Goal: Transaction & Acquisition: Book appointment/travel/reservation

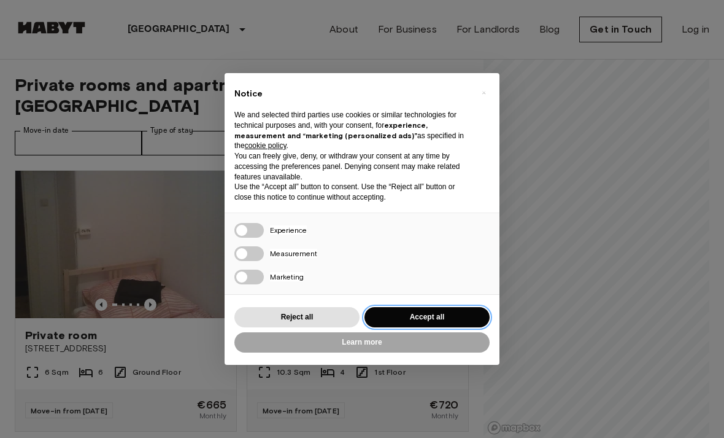
click at [401, 315] on button "Accept all" at bounding box center [427, 317] width 125 height 20
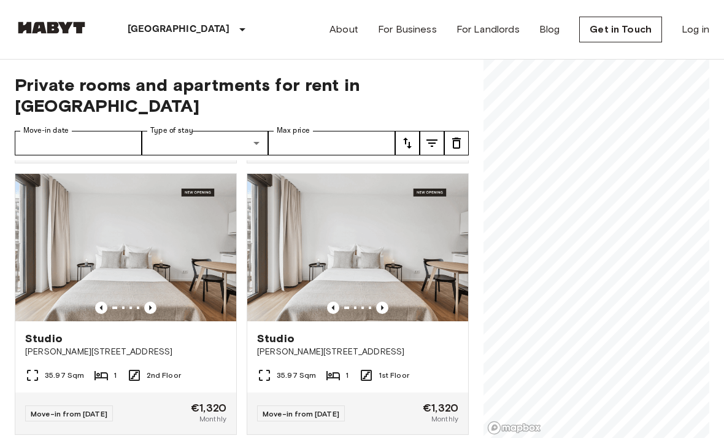
scroll to position [269, 0]
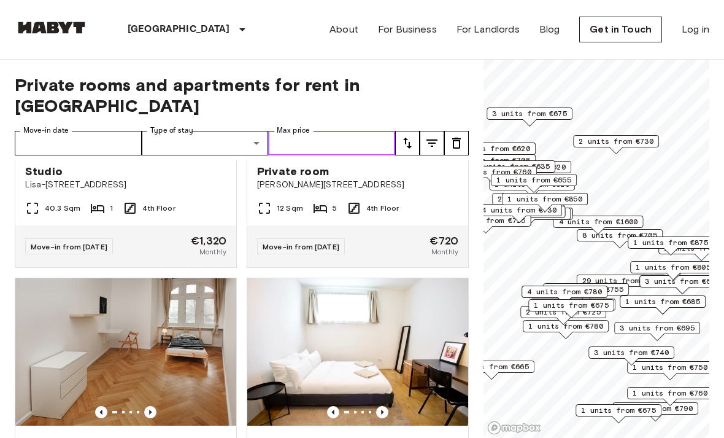
click at [353, 131] on input "Max price" at bounding box center [331, 143] width 127 height 25
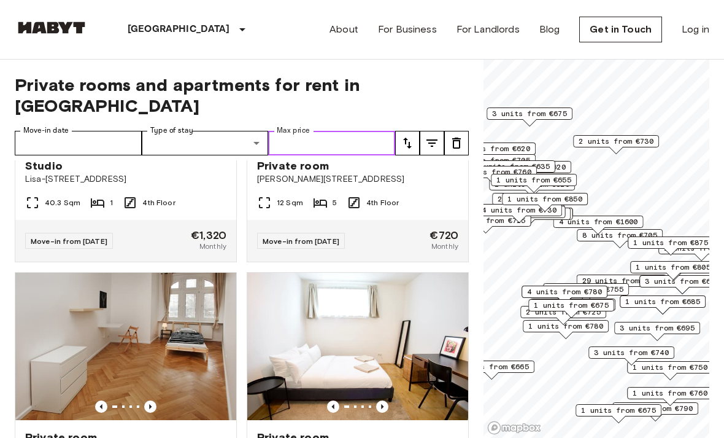
scroll to position [724, 0]
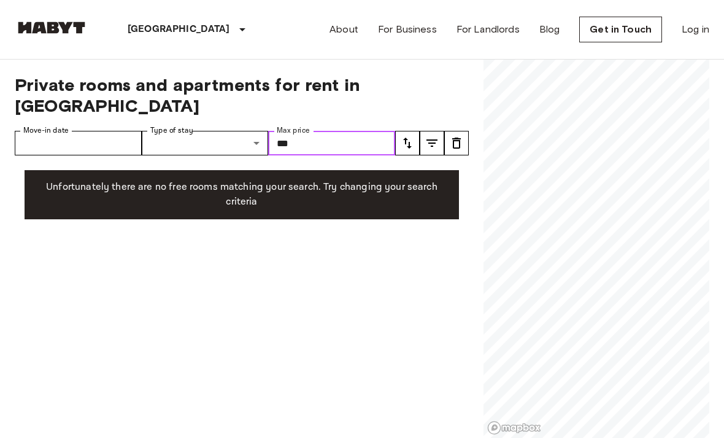
type input "***"
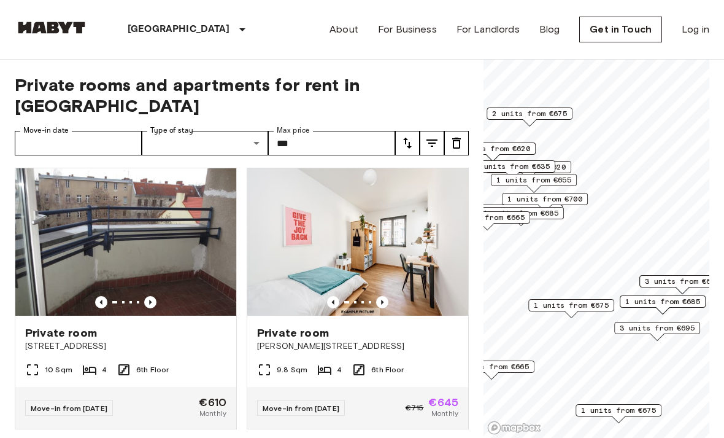
scroll to position [267, 0]
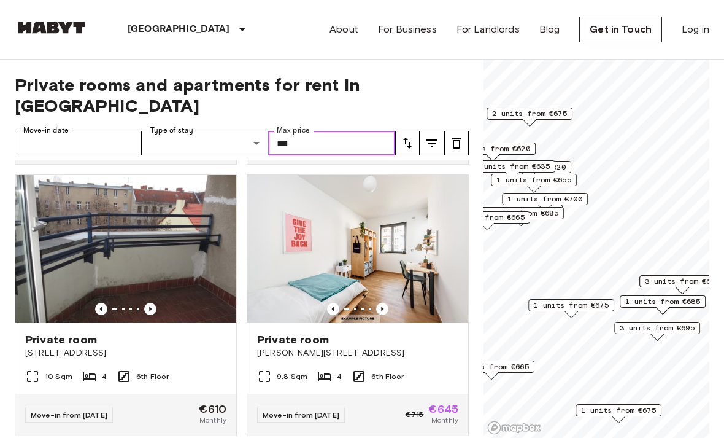
click at [155, 303] on icon "Previous image" at bounding box center [150, 309] width 12 height 12
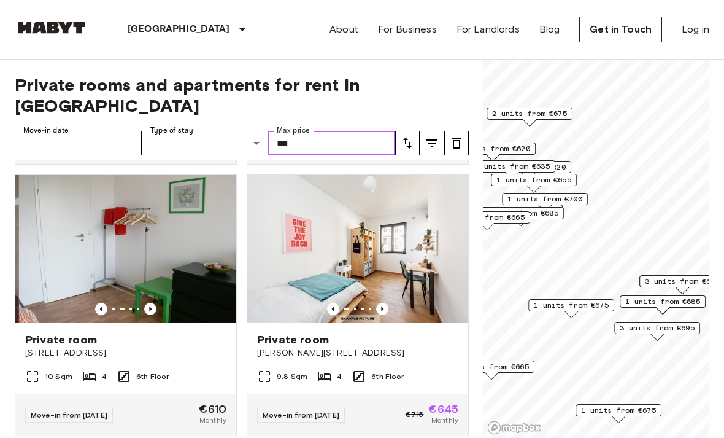
click at [154, 303] on icon "Previous image" at bounding box center [150, 309] width 12 height 12
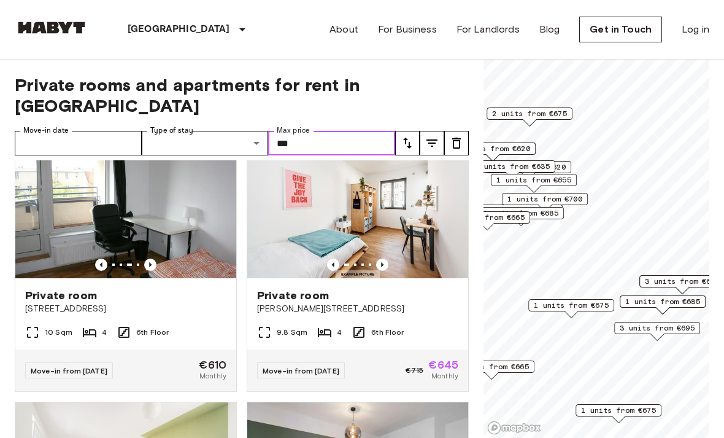
scroll to position [309, 0]
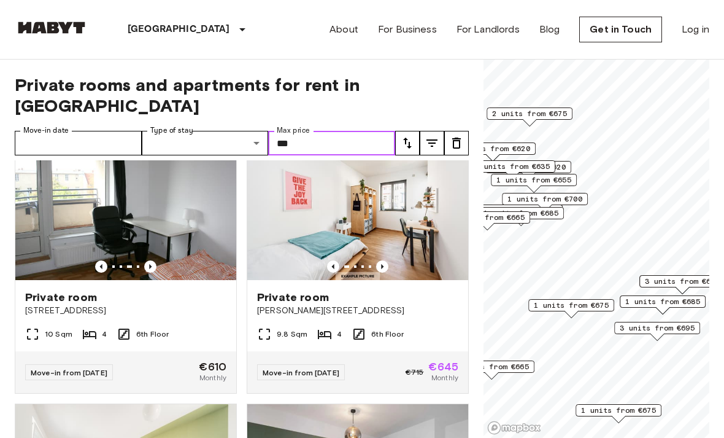
click at [387, 260] on icon "Previous image" at bounding box center [382, 266] width 12 height 12
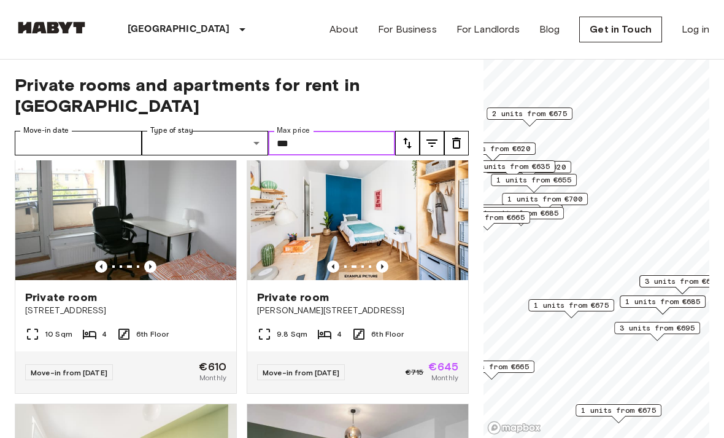
click at [386, 260] on icon "Previous image" at bounding box center [382, 266] width 12 height 12
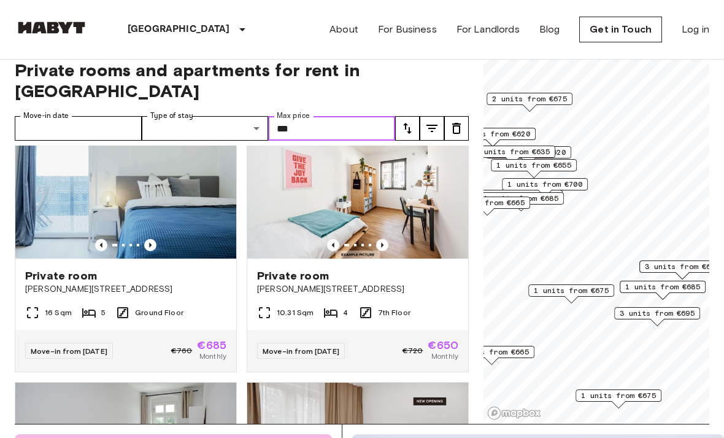
scroll to position [1403, 0]
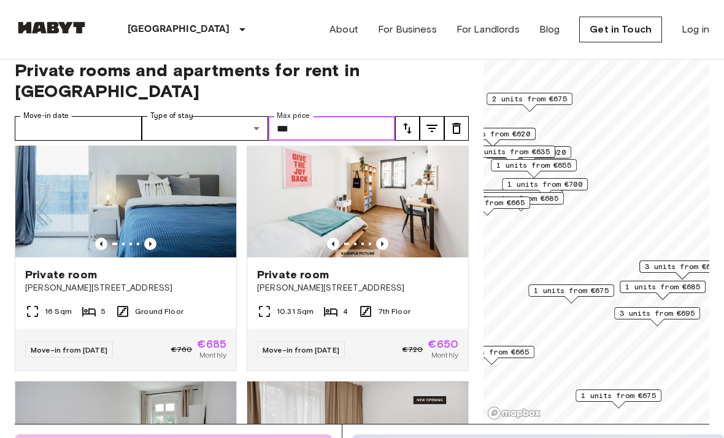
click at [152, 238] on icon "Previous image" at bounding box center [150, 244] width 12 height 12
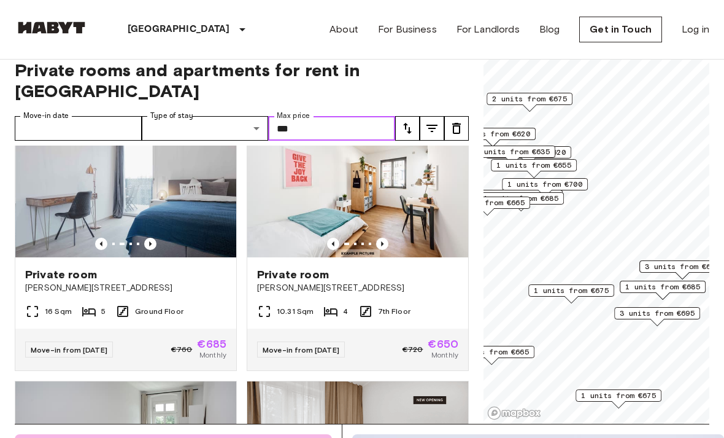
click at [154, 238] on icon "Previous image" at bounding box center [150, 244] width 12 height 12
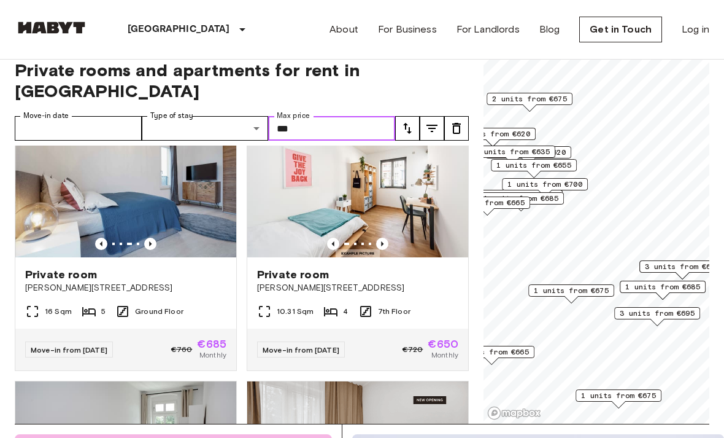
click at [155, 238] on icon "Previous image" at bounding box center [150, 244] width 12 height 12
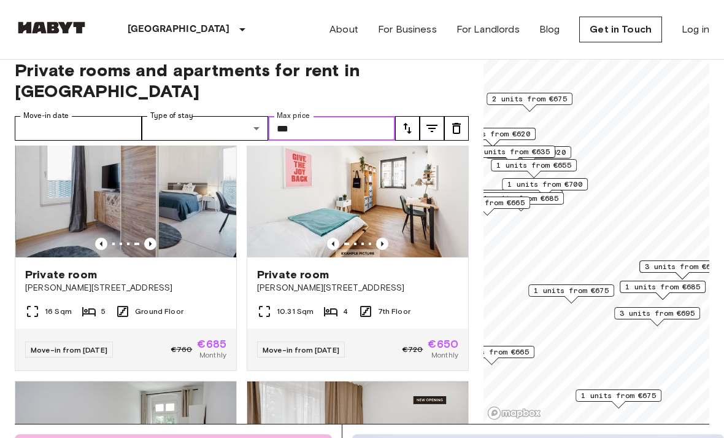
click at [150, 214] on img at bounding box center [126, 183] width 221 height 147
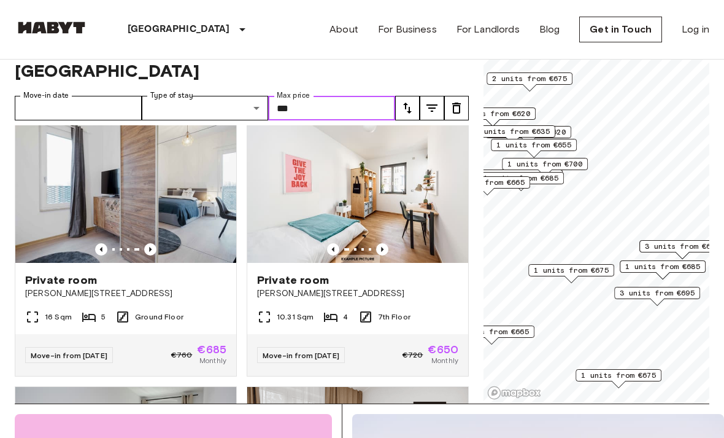
scroll to position [1374, 0]
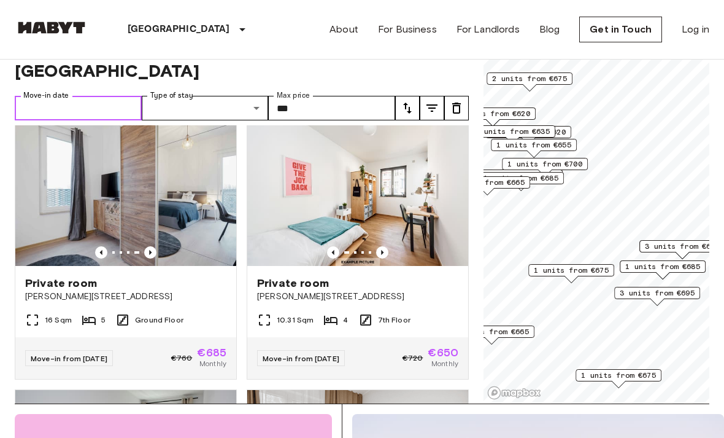
click at [87, 96] on input "Move-in date" at bounding box center [78, 108] width 127 height 25
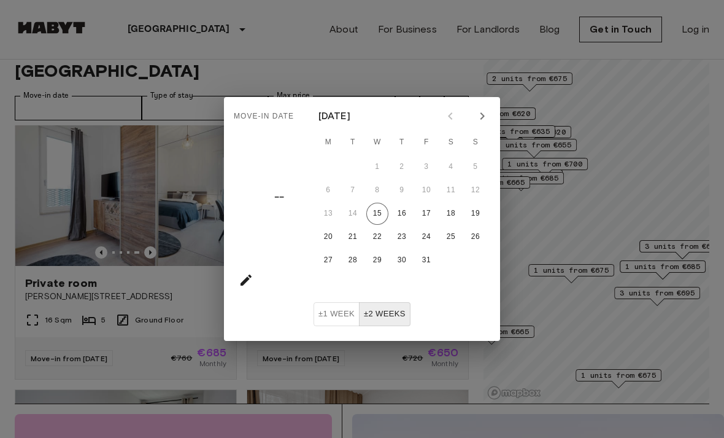
click at [481, 120] on icon "Next month" at bounding box center [482, 116] width 15 height 15
click at [483, 116] on icon "Next month" at bounding box center [482, 115] width 4 height 7
click at [486, 117] on icon "Next month" at bounding box center [482, 116] width 15 height 15
click at [484, 116] on icon "Next month" at bounding box center [482, 115] width 4 height 7
click at [336, 236] on button "16" at bounding box center [328, 237] width 22 height 22
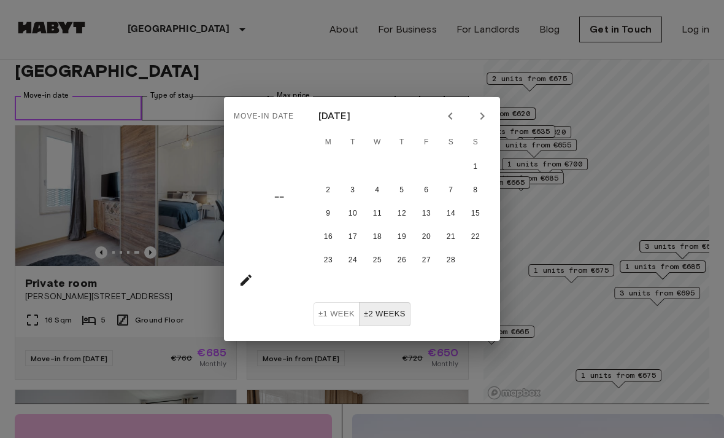
type input "**********"
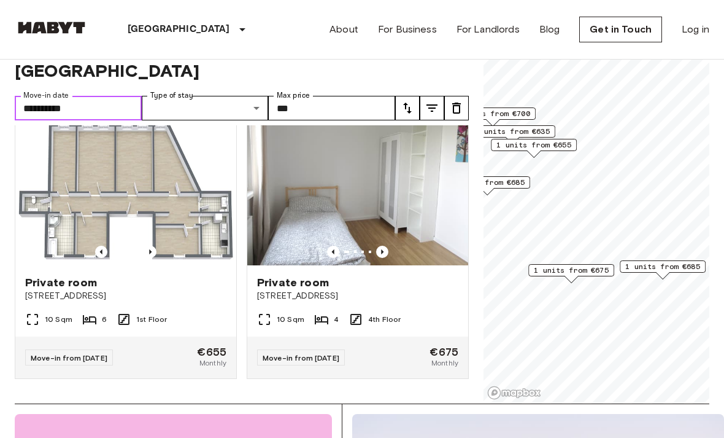
scroll to position [498, 0]
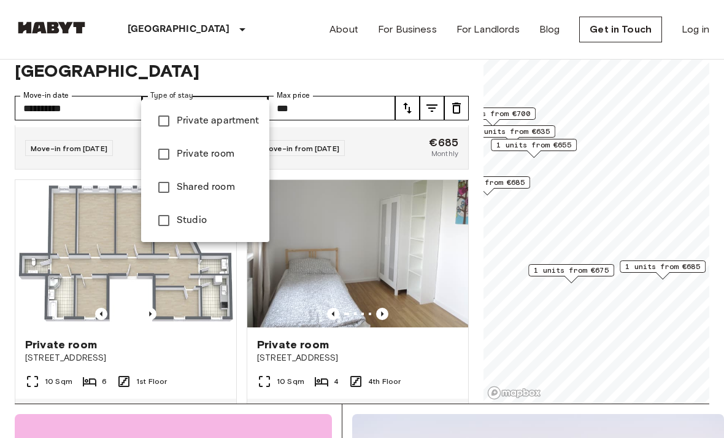
click at [535, 236] on div at bounding box center [362, 219] width 724 height 438
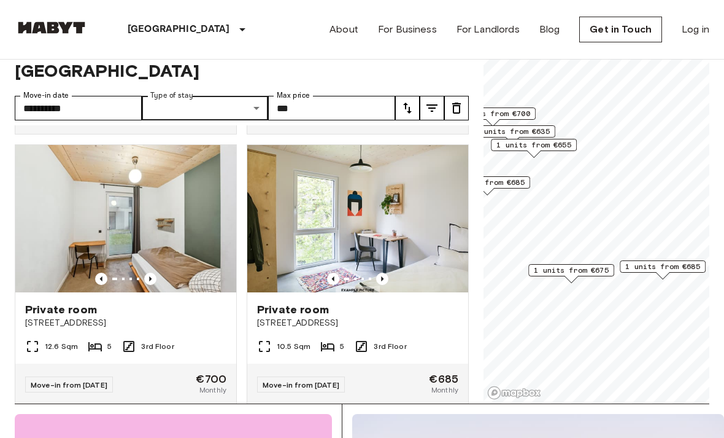
scroll to position [263, 0]
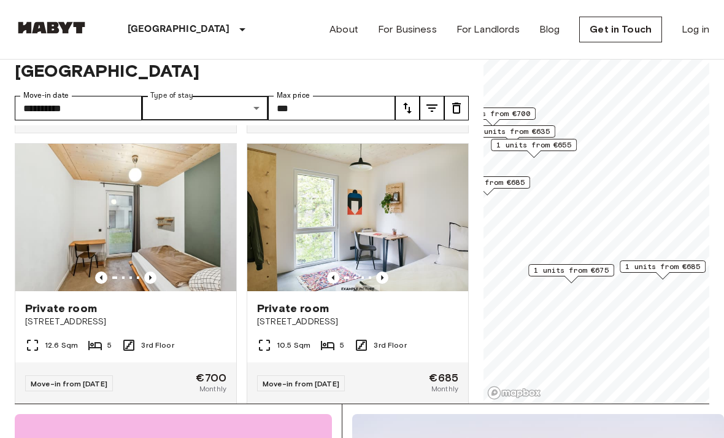
click at [155, 271] on icon "Previous image" at bounding box center [150, 277] width 12 height 12
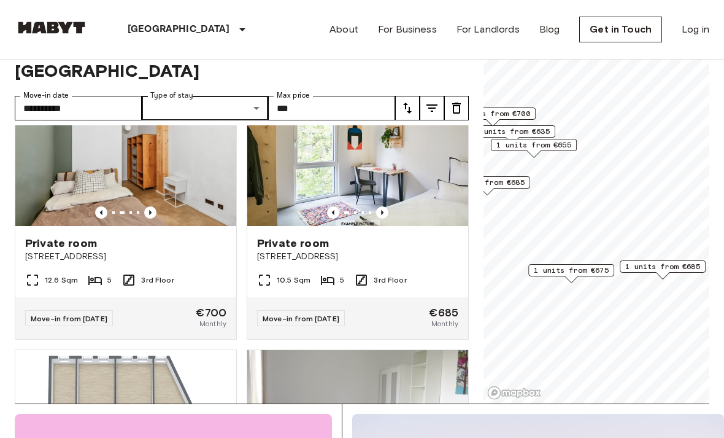
scroll to position [317, 0]
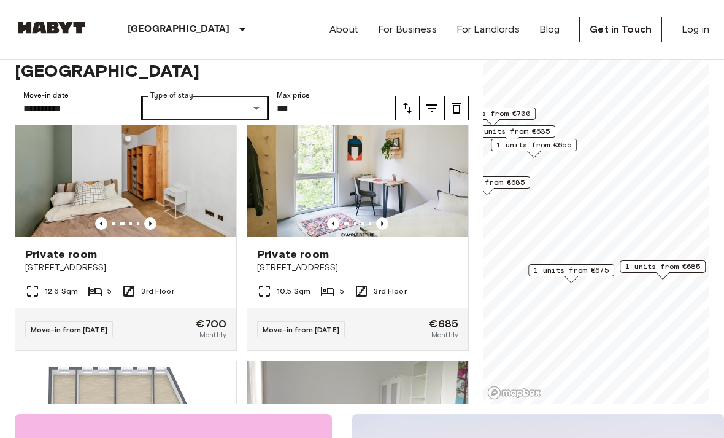
click at [384, 217] on icon "Previous image" at bounding box center [382, 223] width 12 height 12
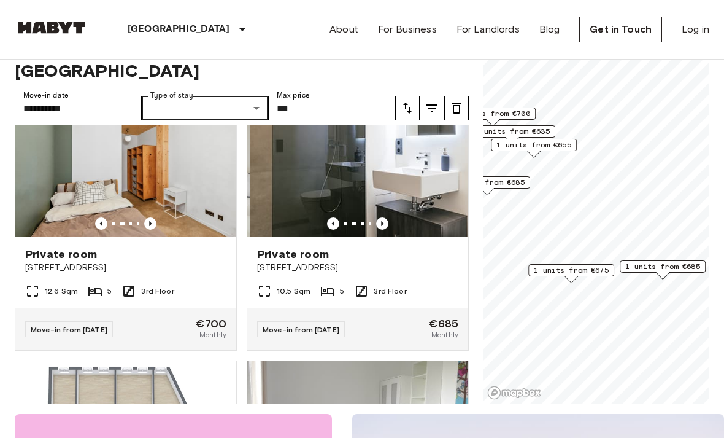
click at [387, 195] on img at bounding box center [360, 163] width 221 height 147
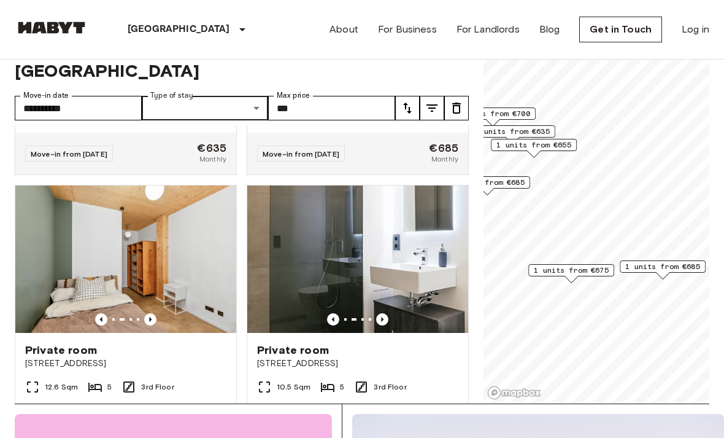
scroll to position [216, 0]
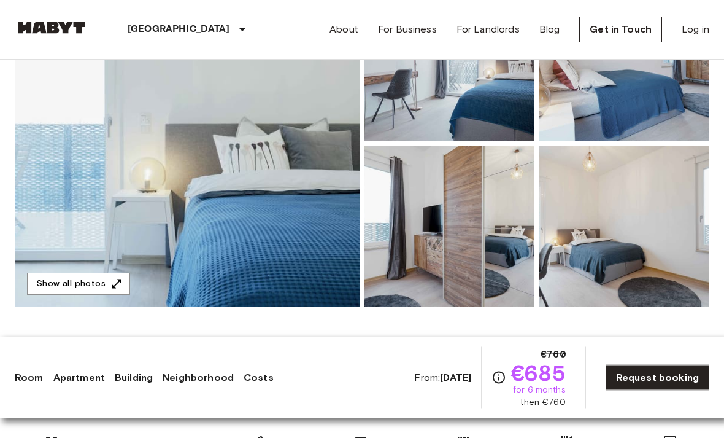
scroll to position [188, 0]
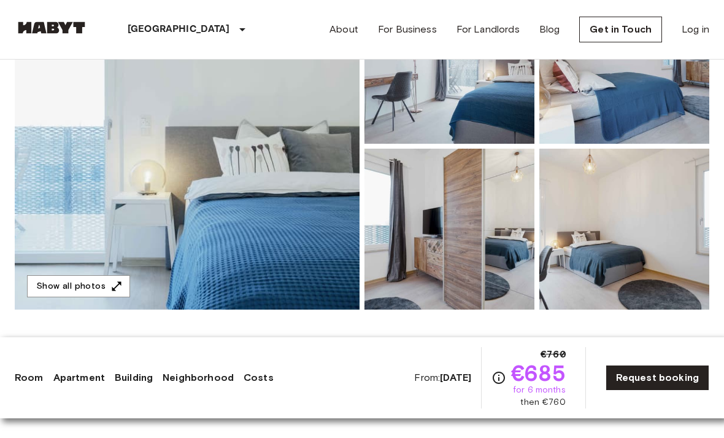
click at [260, 172] on img at bounding box center [187, 146] width 345 height 327
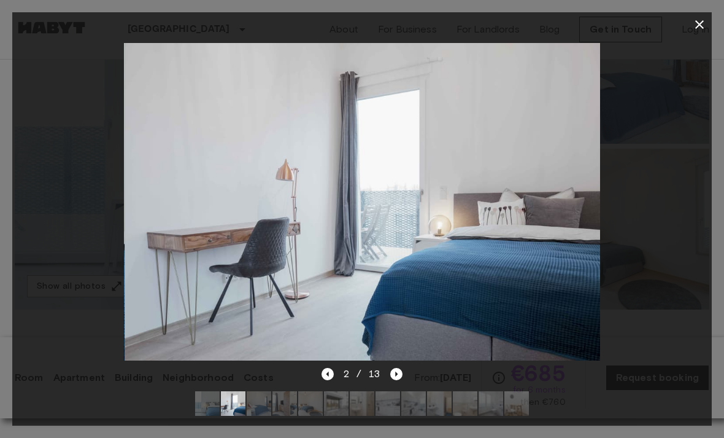
click at [704, 21] on icon "button" at bounding box center [699, 24] width 15 height 15
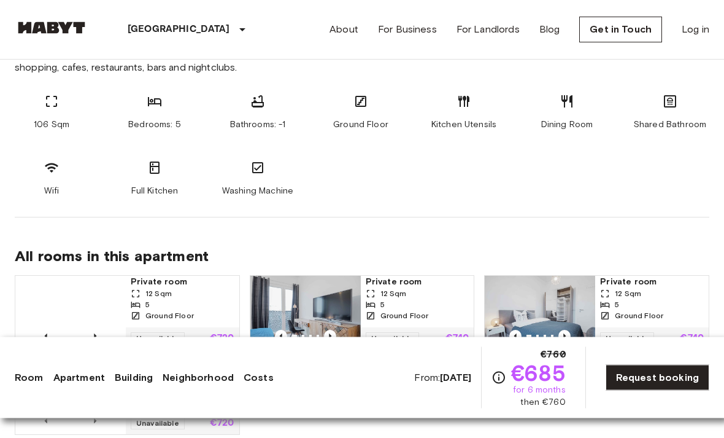
scroll to position [533, 0]
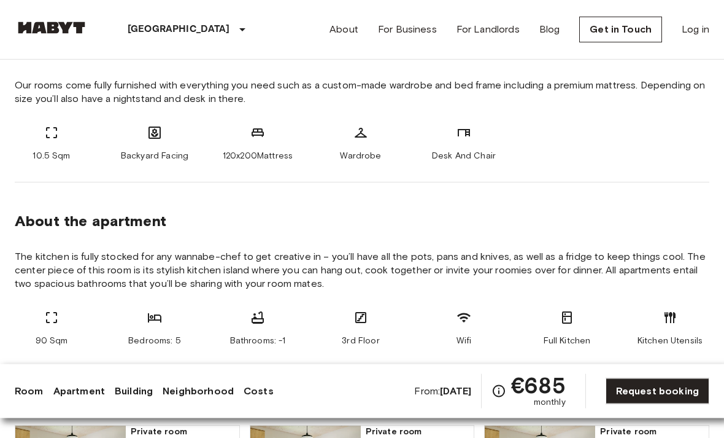
scroll to position [473, 0]
